Goal: Book appointment/travel/reservation

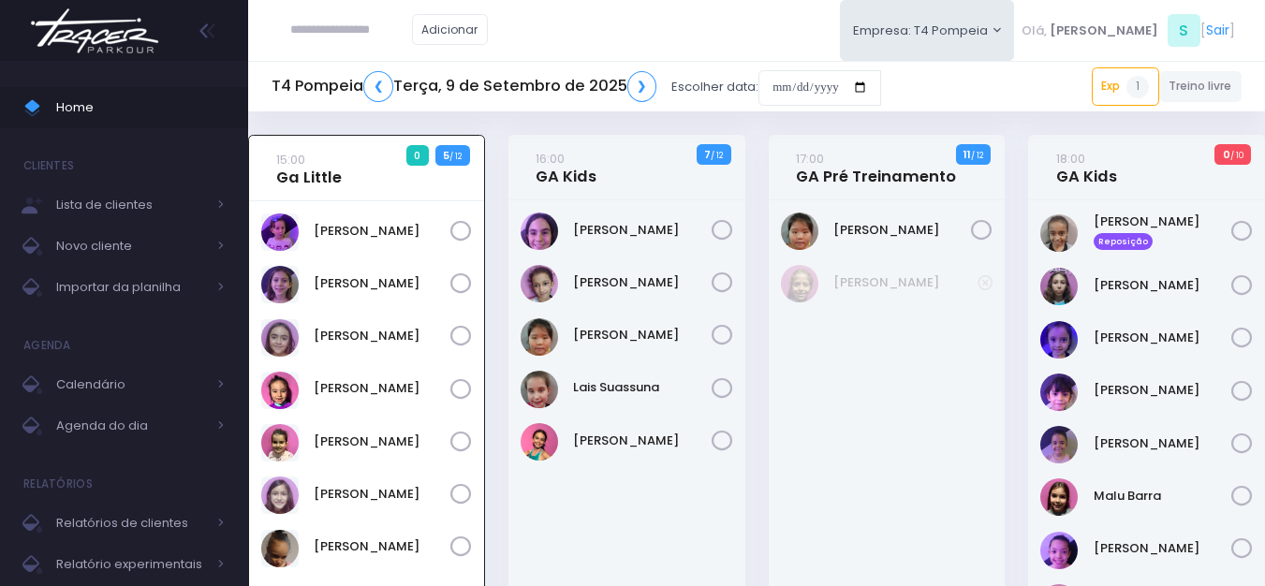
click at [45, 38] on img at bounding box center [94, 31] width 142 height 66
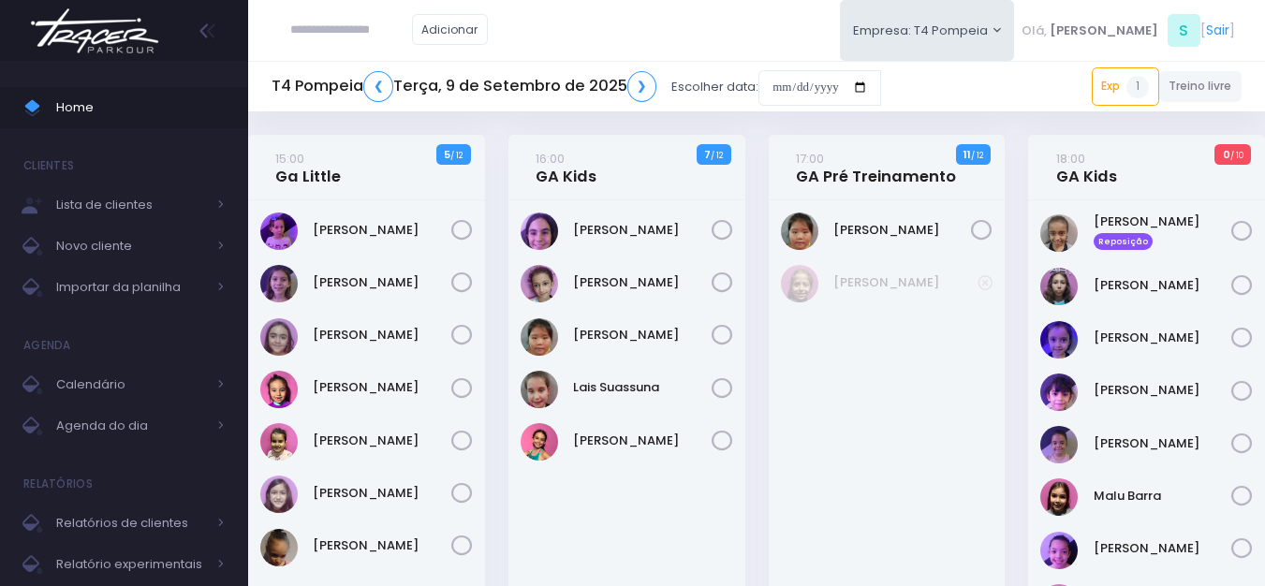
click at [117, 35] on img at bounding box center [94, 31] width 142 height 66
click at [125, 38] on img at bounding box center [94, 31] width 142 height 66
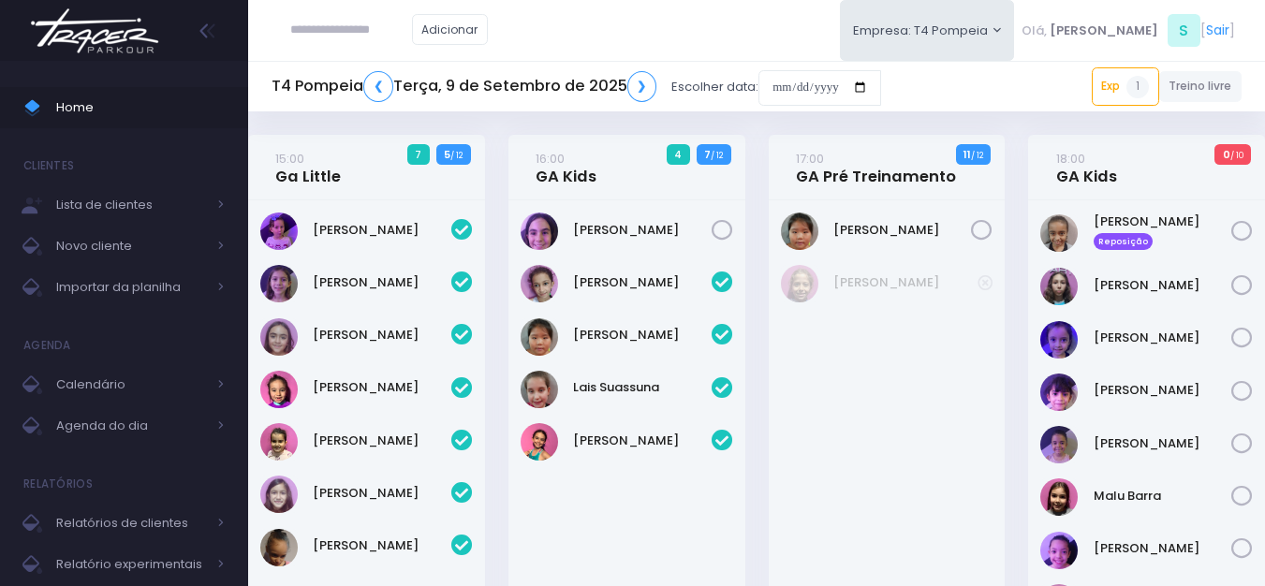
click at [95, 44] on img at bounding box center [94, 31] width 142 height 66
click at [146, 13] on img at bounding box center [94, 31] width 142 height 66
click at [846, 78] on input "date" at bounding box center [819, 88] width 123 height 36
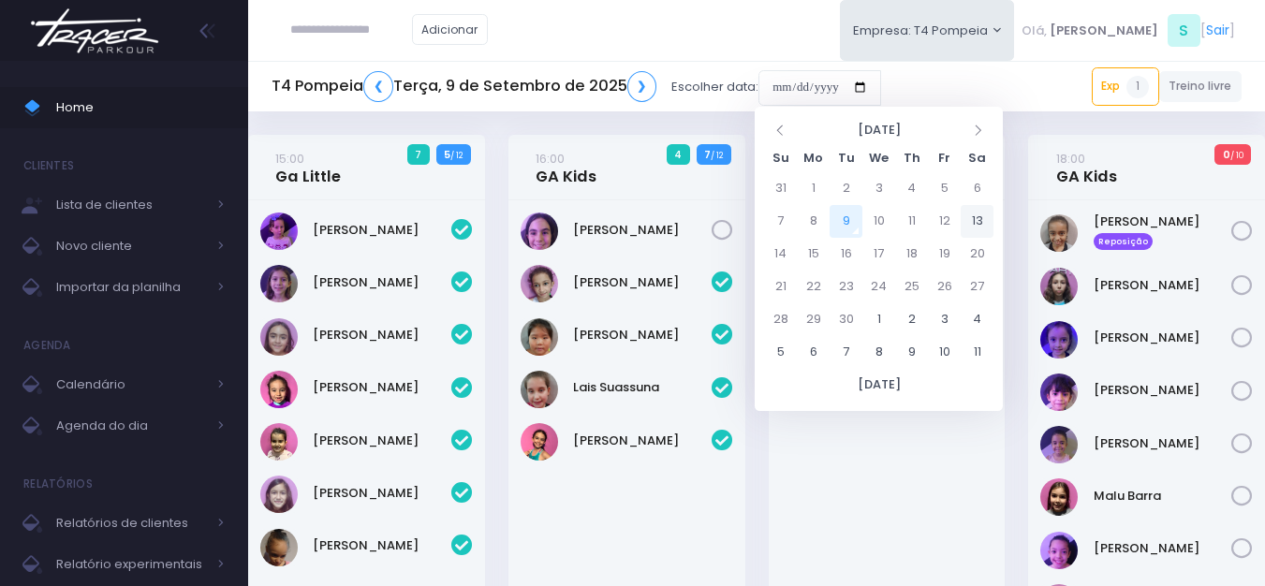
click at [965, 214] on td "13" at bounding box center [977, 221] width 33 height 33
type input "**********"
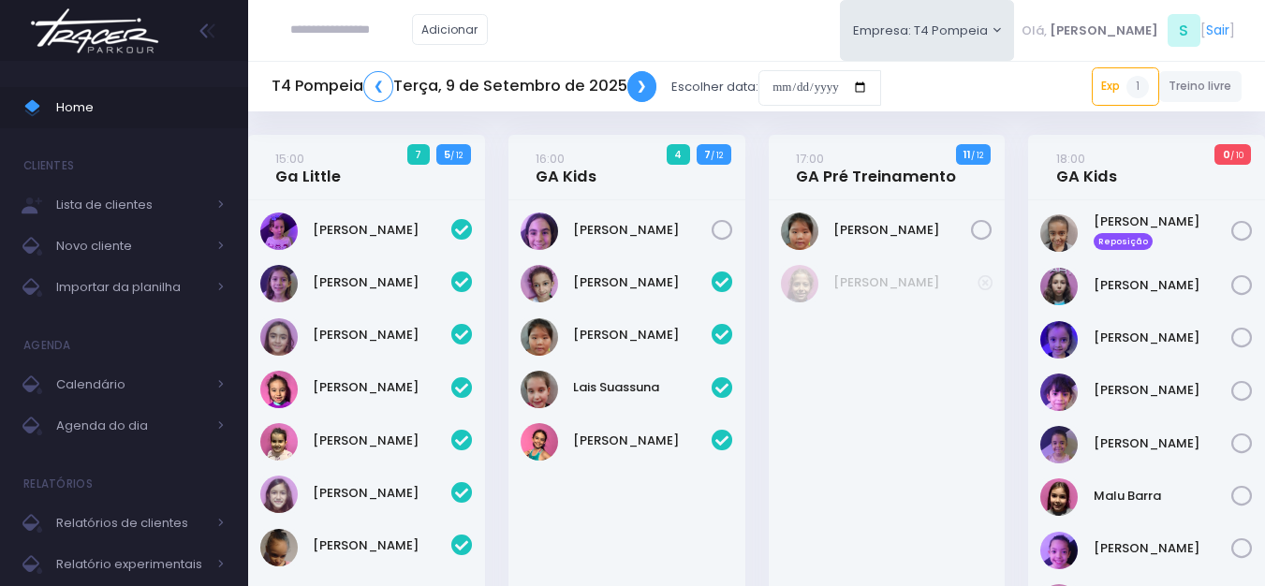
click at [645, 83] on link "❯" at bounding box center [642, 86] width 30 height 31
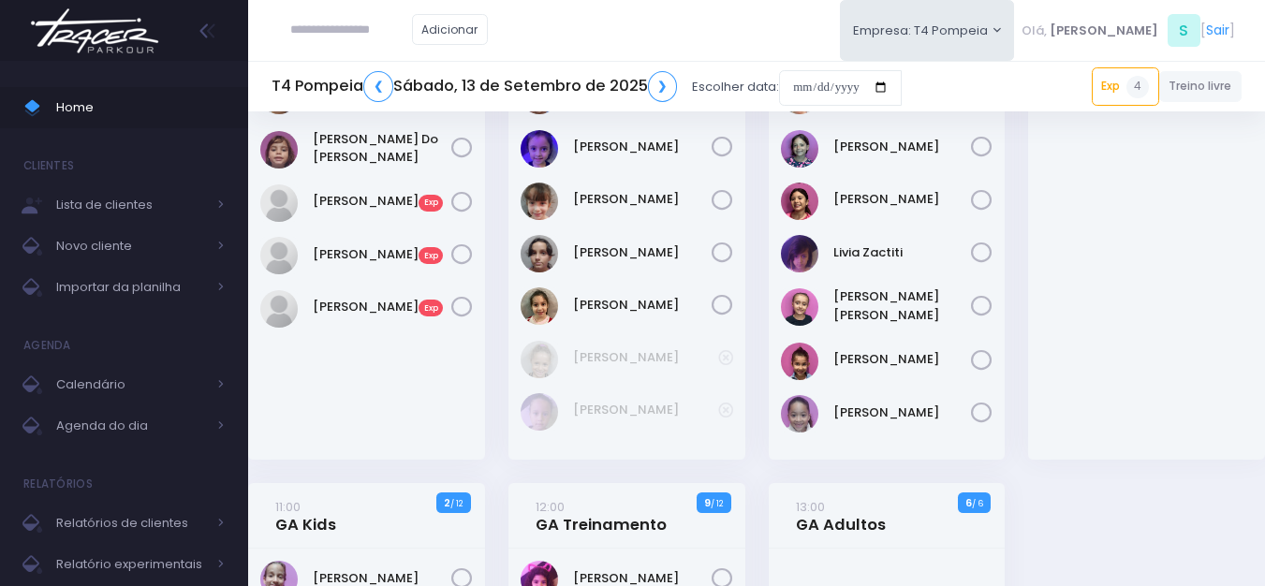
scroll to position [375, 0]
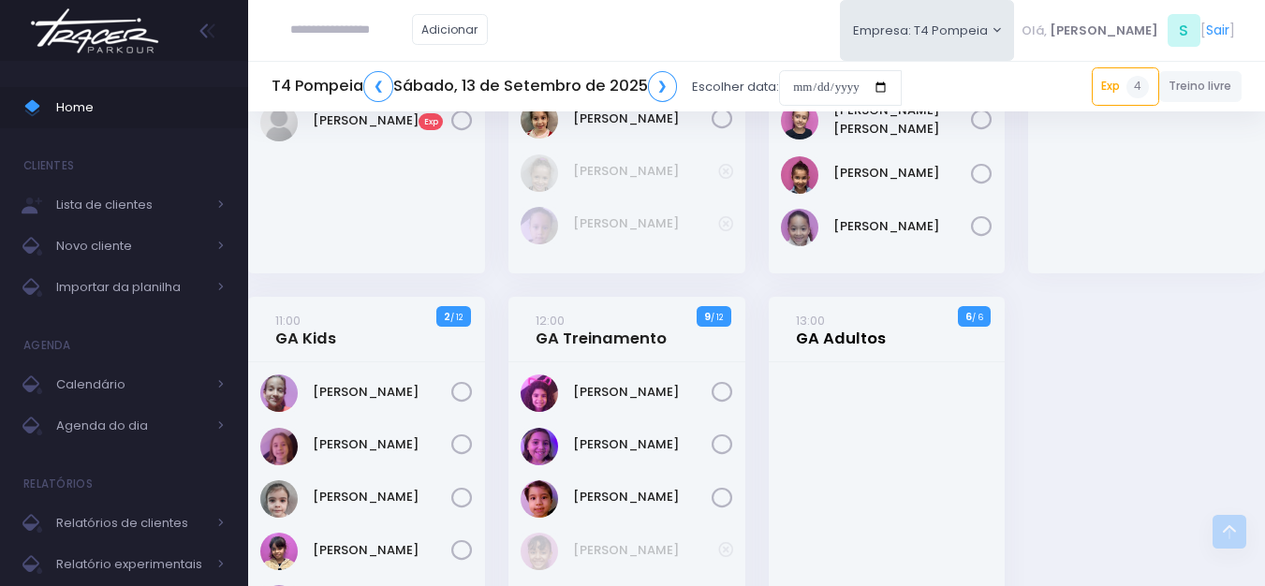
click at [872, 343] on link "13:00 GA Adultos" at bounding box center [841, 329] width 90 height 37
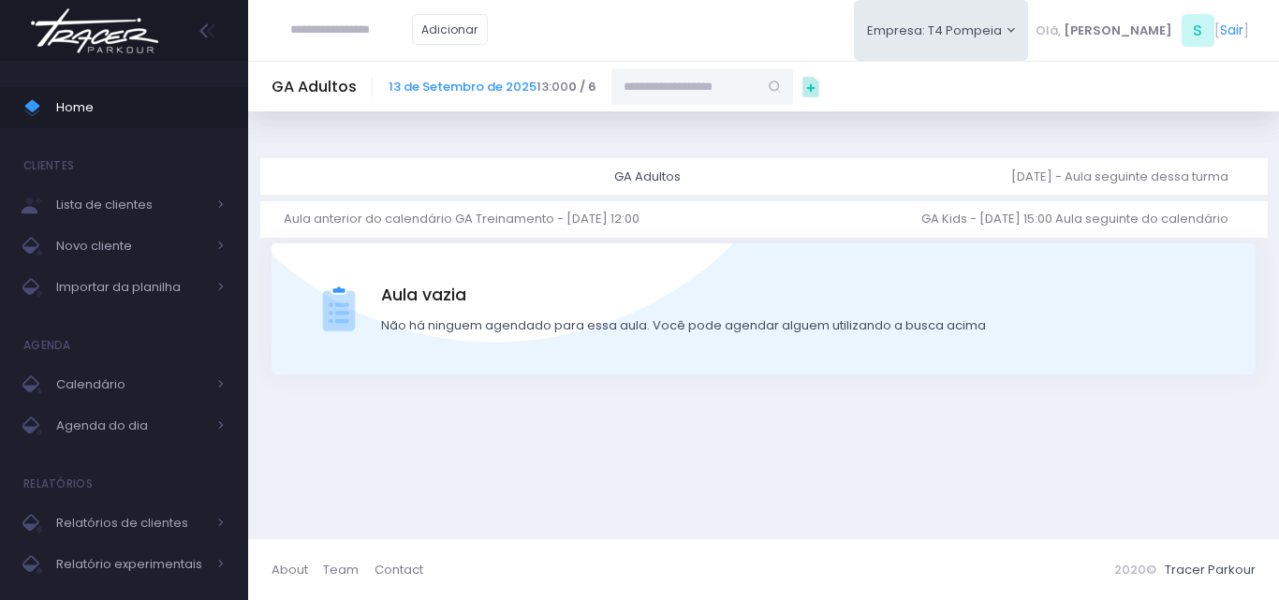
click at [757, 91] on input "text" at bounding box center [684, 86] width 146 height 36
paste input "**********"
click at [753, 125] on link "[PERSON_NAME]" at bounding box center [703, 119] width 109 height 19
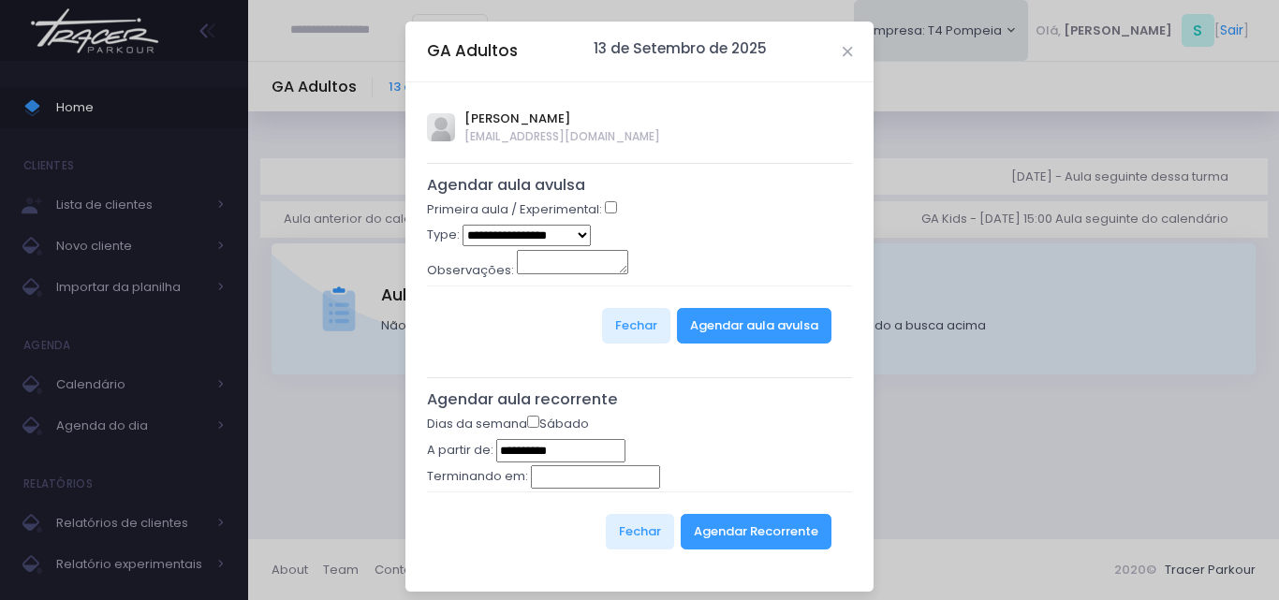
type input "**********"
select select "*"
click at [714, 332] on button "Agendar aula avulsa" at bounding box center [754, 326] width 154 height 36
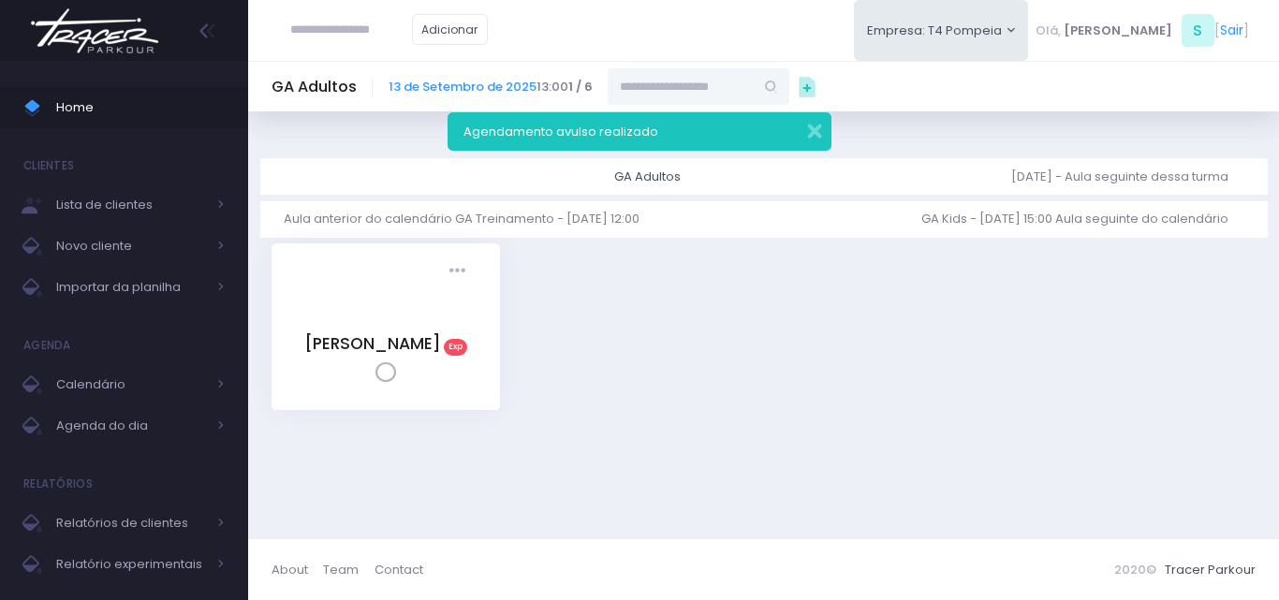
click at [754, 79] on input "text" at bounding box center [681, 86] width 146 height 36
paste input "**********"
drag, startPoint x: 654, startPoint y: 83, endPoint x: 151, endPoint y: 81, distance: 503.7
click at [156, 89] on div "Home Clientes Lista de clientes Novo cliente Importar da planilha [GEOGRAPHIC_D…" at bounding box center [639, 300] width 1279 height 600
click at [808, 139] on button "button" at bounding box center [802, 129] width 37 height 22
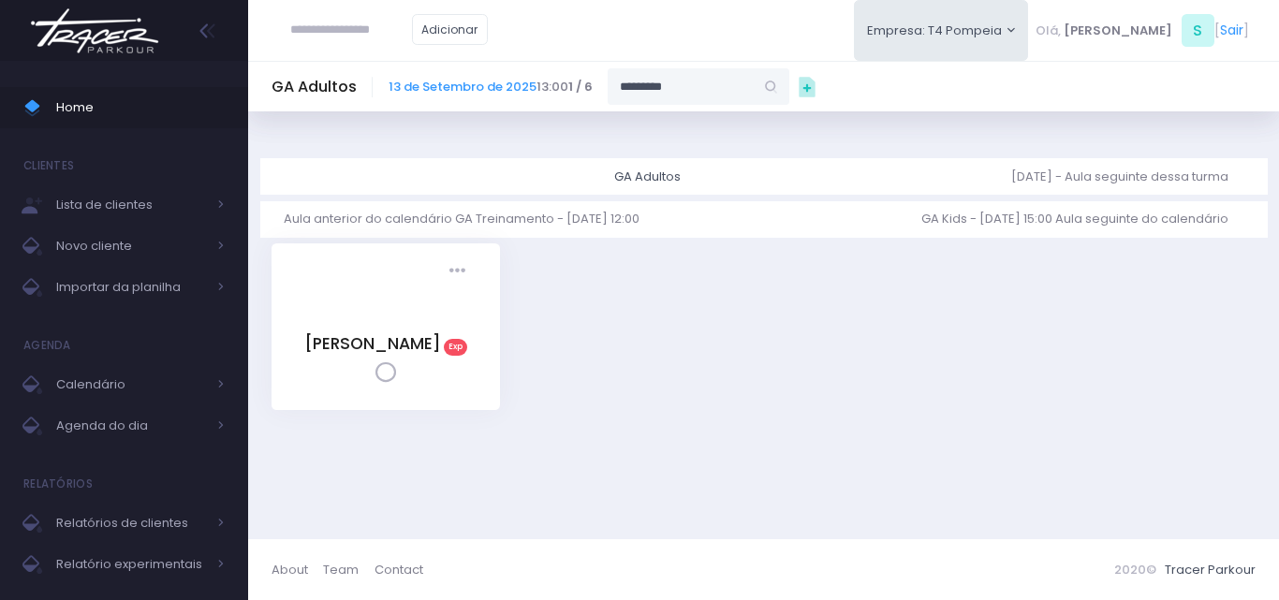
click at [820, 129] on div "Dashboard Actions Choose Label: Customer Partner Suplier Member Staff Add new" at bounding box center [763, 325] width 1031 height 428
click at [707, 83] on input "*********" at bounding box center [681, 86] width 146 height 36
click at [741, 129] on link "[PERSON_NAME]" at bounding box center [699, 119] width 109 height 19
type input "**********"
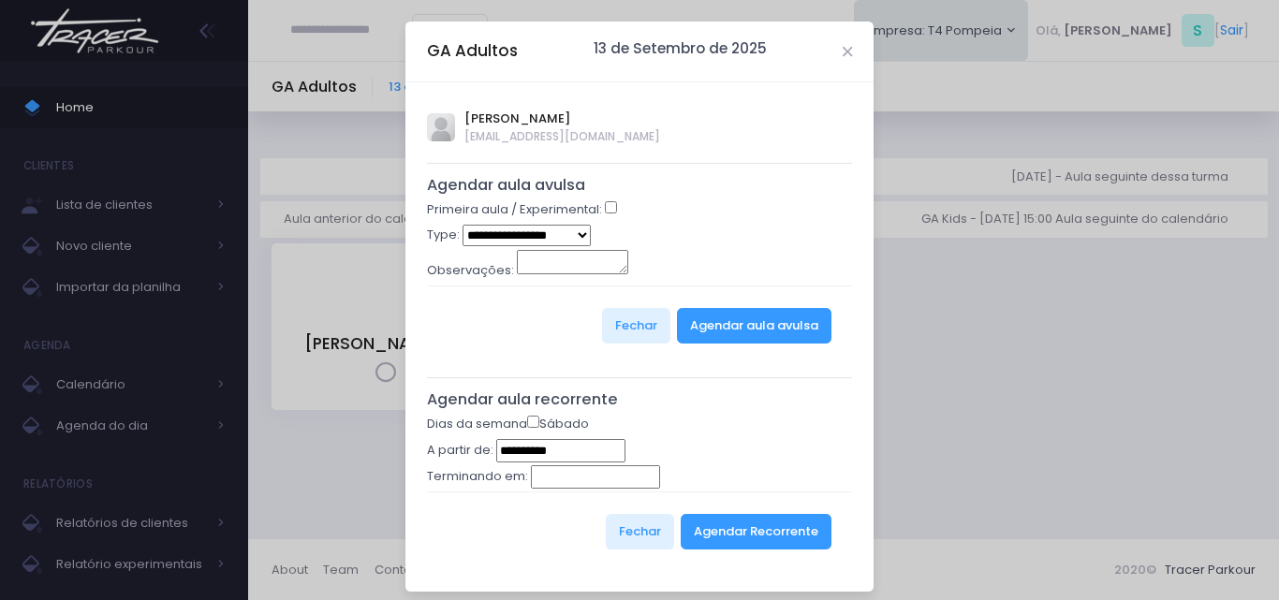
select select "*"
click at [760, 336] on button "Agendar aula avulsa" at bounding box center [754, 326] width 154 height 36
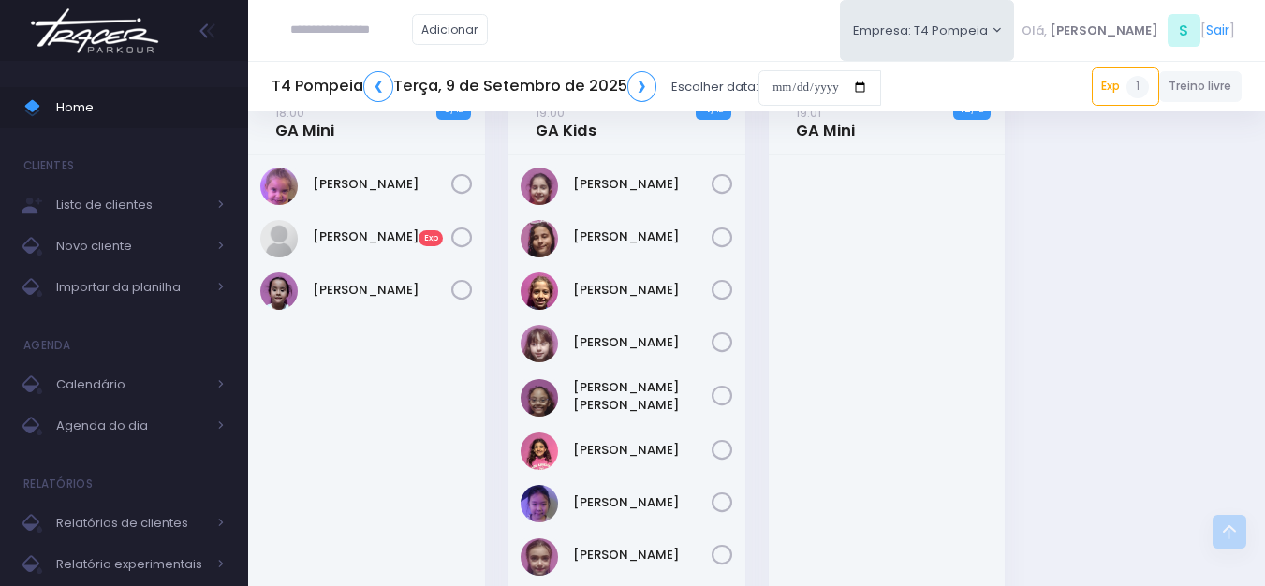
scroll to position [655, 0]
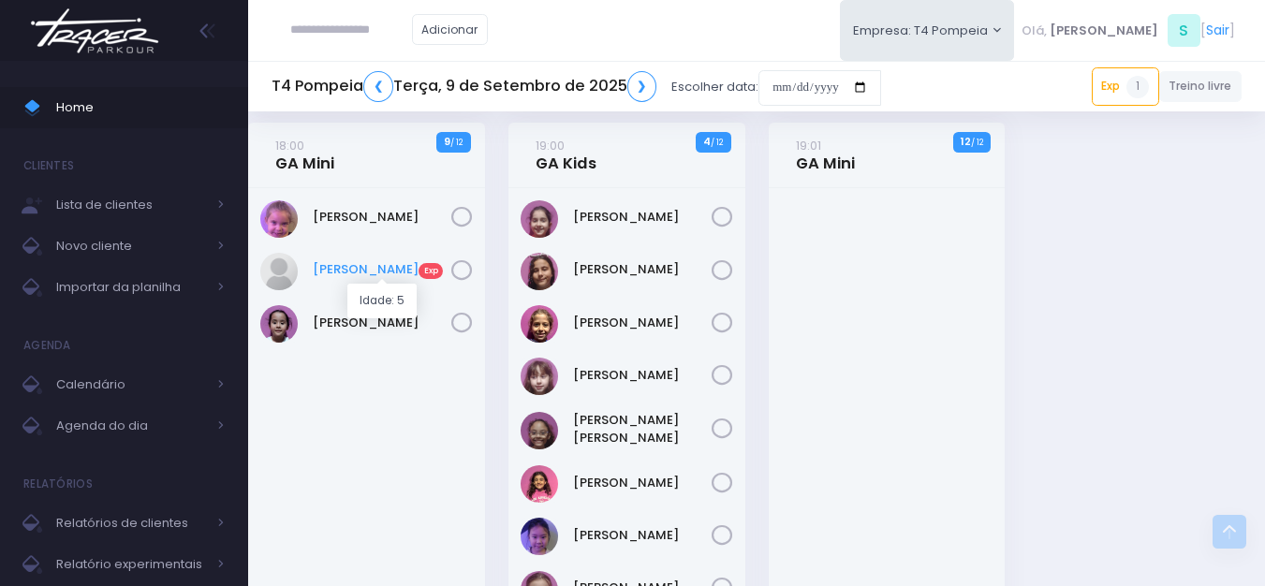
click at [363, 267] on link "Julia Soares Exp" at bounding box center [382, 269] width 139 height 19
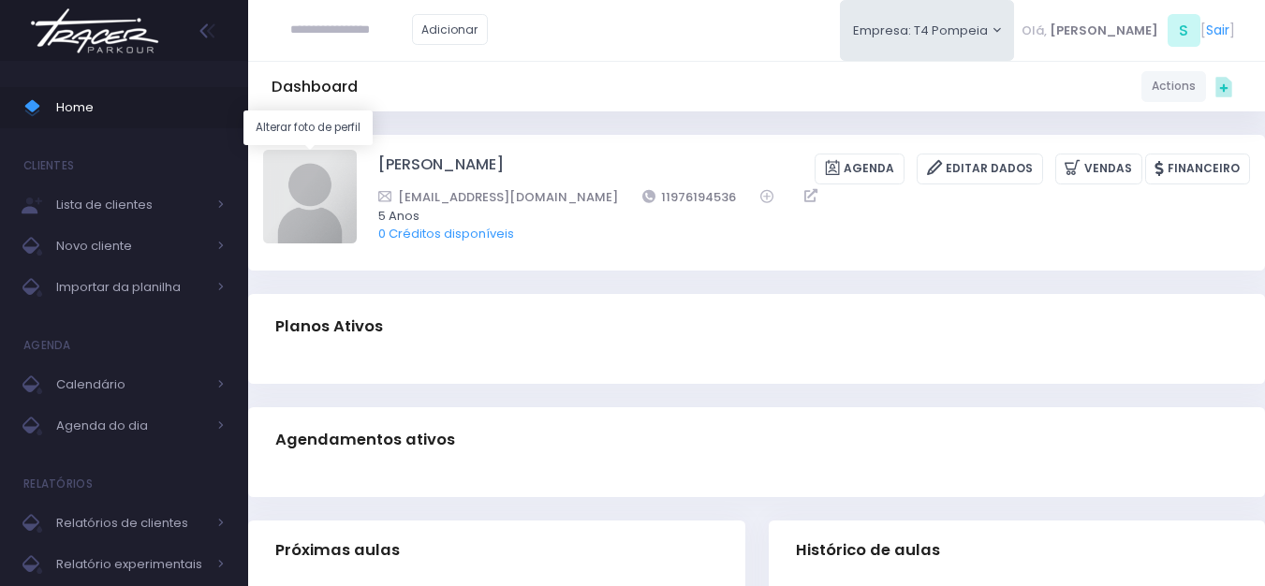
click at [280, 200] on img at bounding box center [310, 197] width 94 height 94
click at [356, 150] on input "file" at bounding box center [356, 149] width 1 height 1
type input "**********"
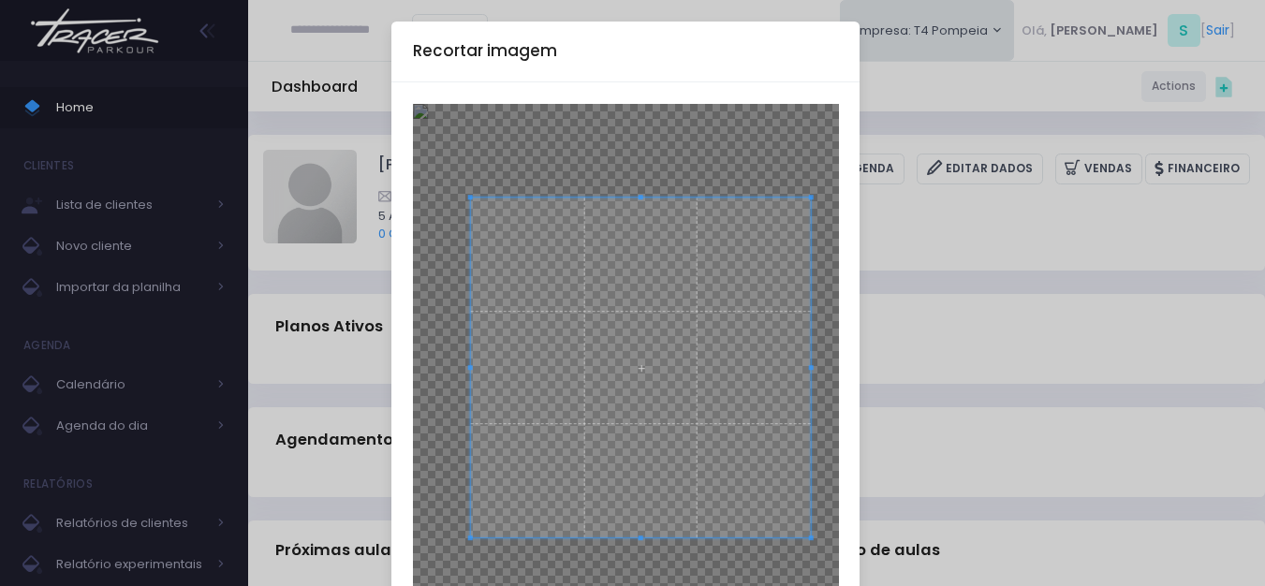
click at [676, 337] on span at bounding box center [640, 368] width 341 height 341
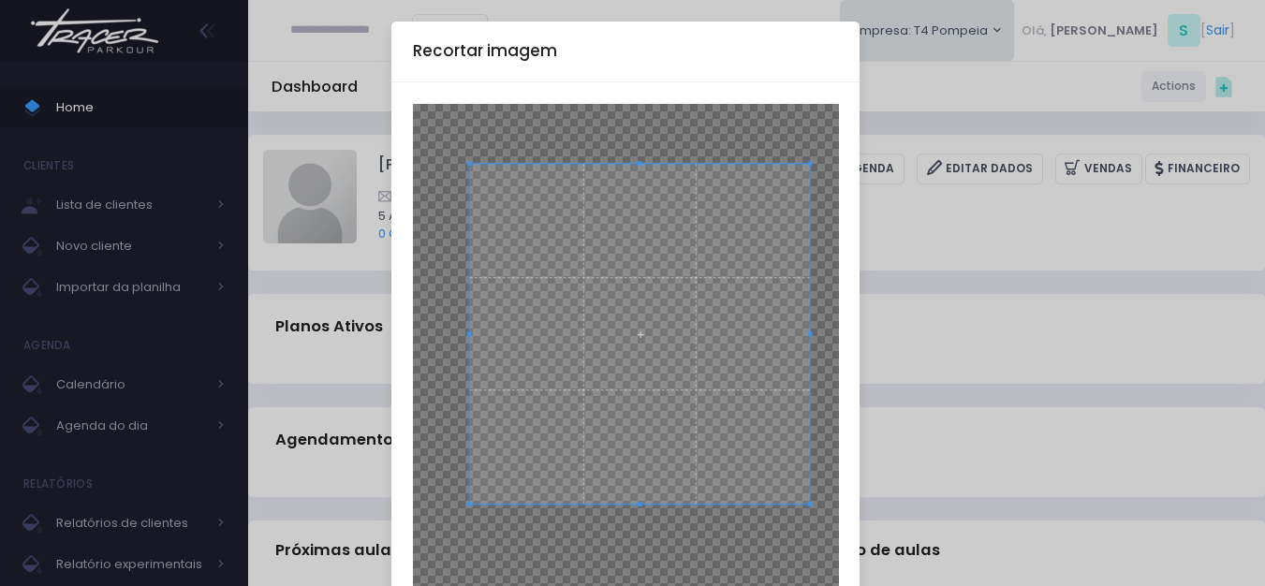
click at [653, 337] on span at bounding box center [639, 334] width 341 height 341
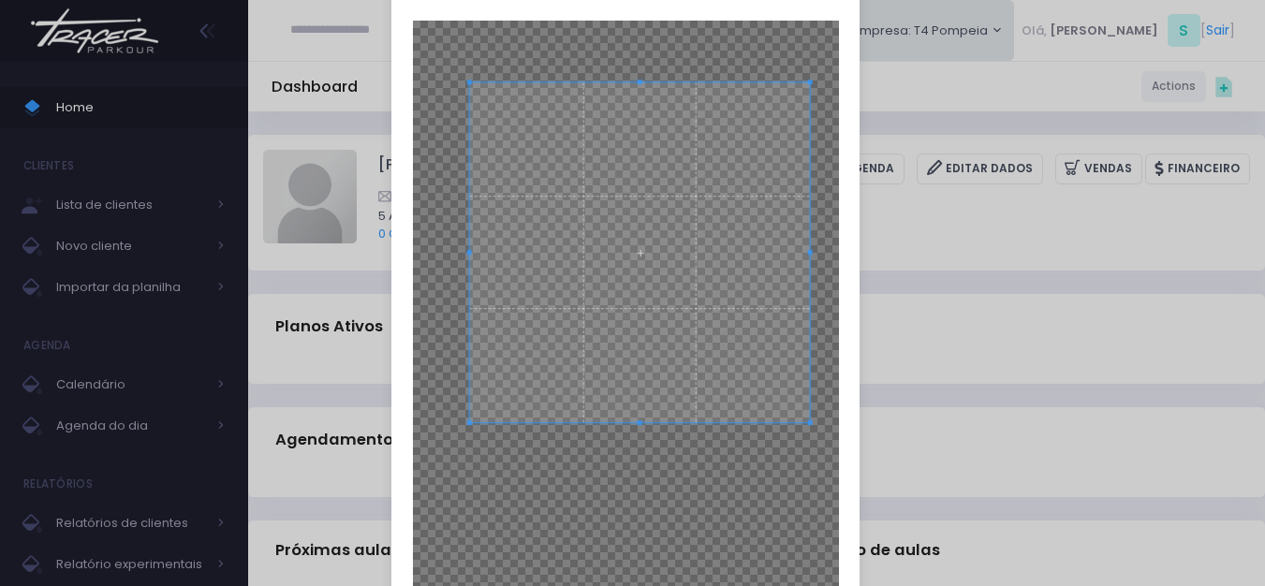
scroll to position [207, 0]
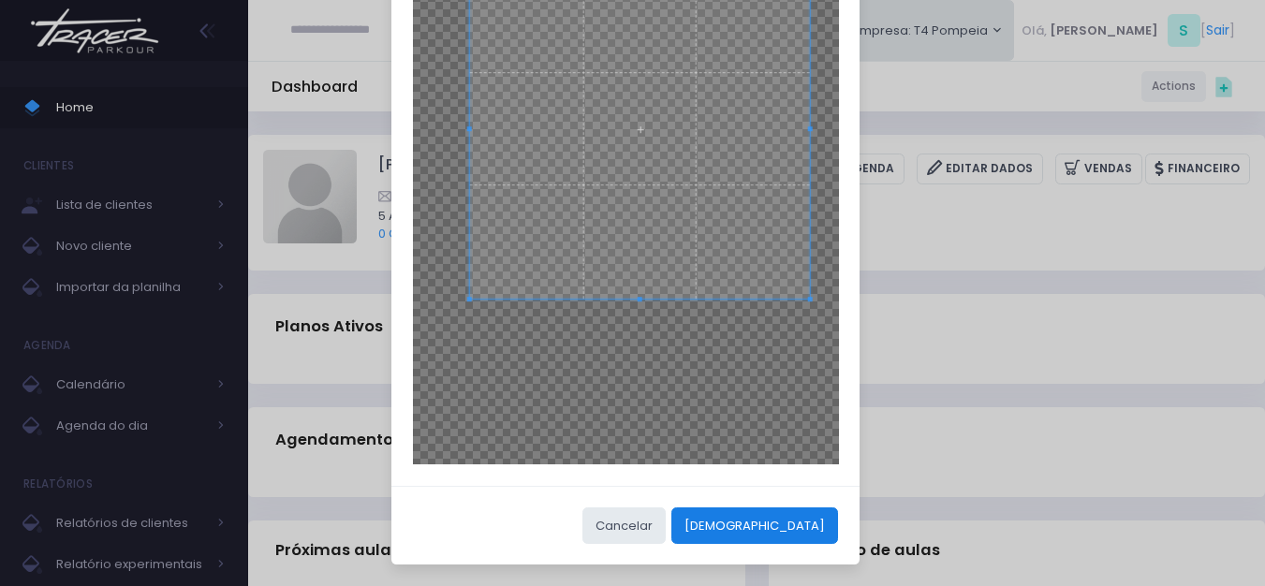
drag, startPoint x: 819, startPoint y: 548, endPoint x: 817, endPoint y: 531, distance: 17.0
click at [819, 547] on div "Cancelar Cortar" at bounding box center [625, 526] width 468 height 80
click at [816, 527] on button "Cortar" at bounding box center [754, 525] width 167 height 36
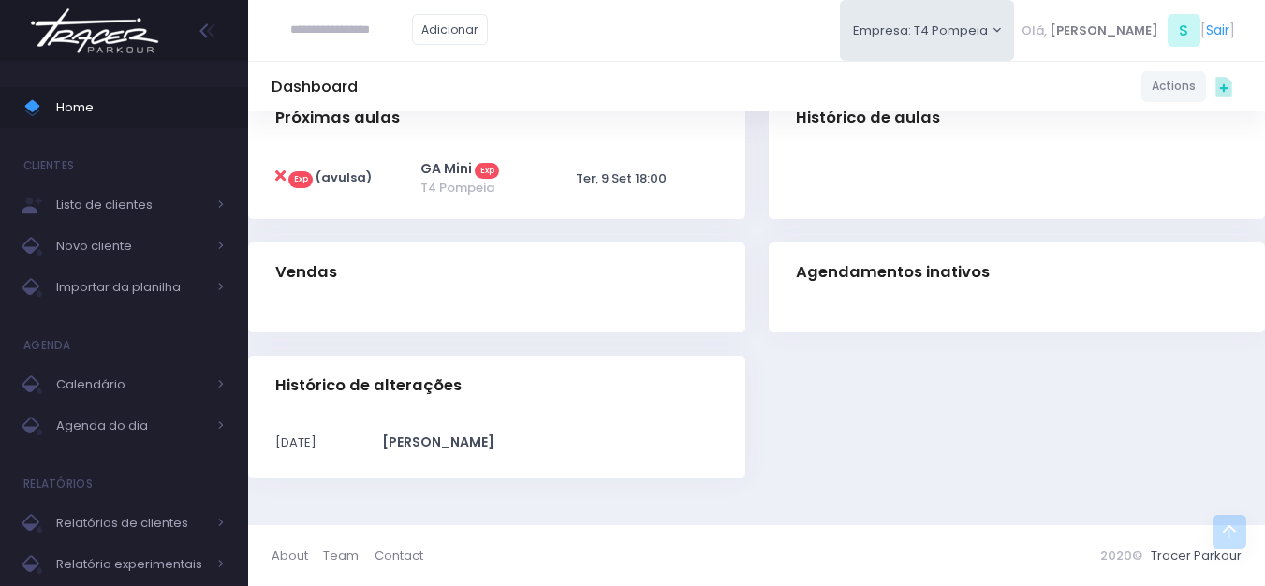
scroll to position [483, 0]
